Goal: Information Seeking & Learning: Learn about a topic

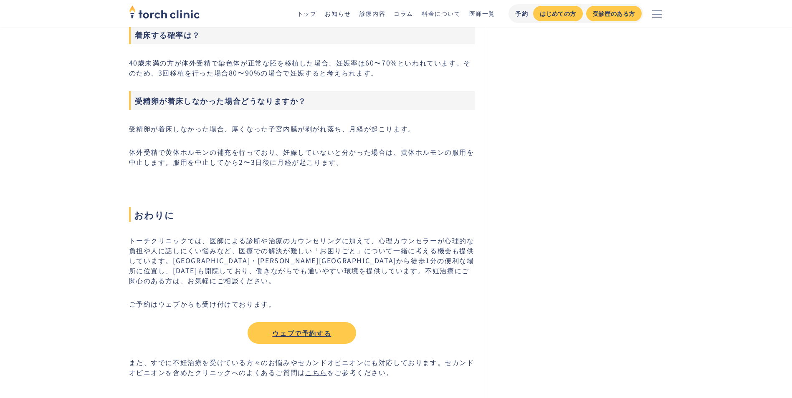
scroll to position [1420, 0]
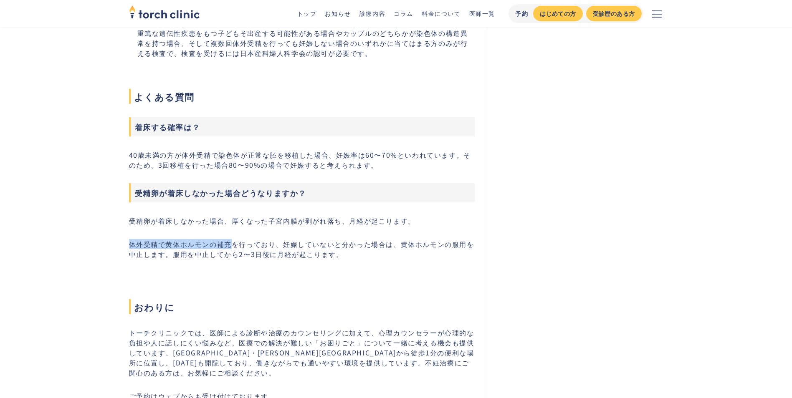
drag, startPoint x: 128, startPoint y: 238, endPoint x: 229, endPoint y: 240, distance: 101.1
copy p "体外受精で黄体ホルモンの補充"
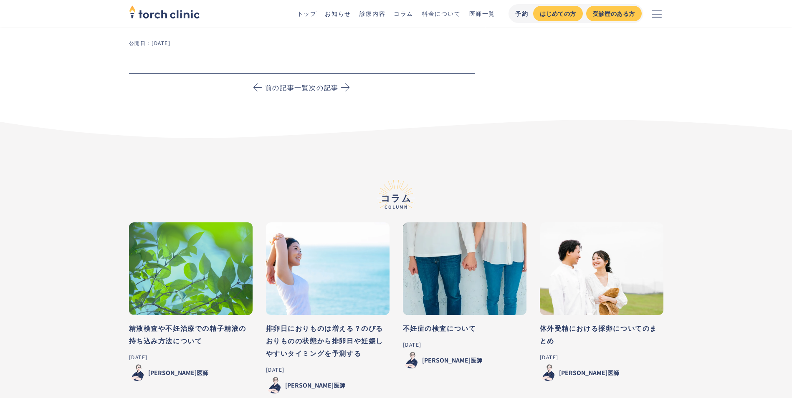
scroll to position [1837, 0]
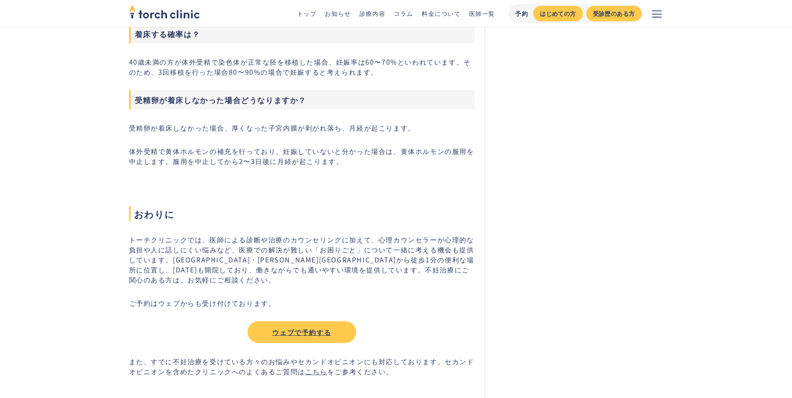
scroll to position [1587, 0]
